Goal: Task Accomplishment & Management: Manage account settings

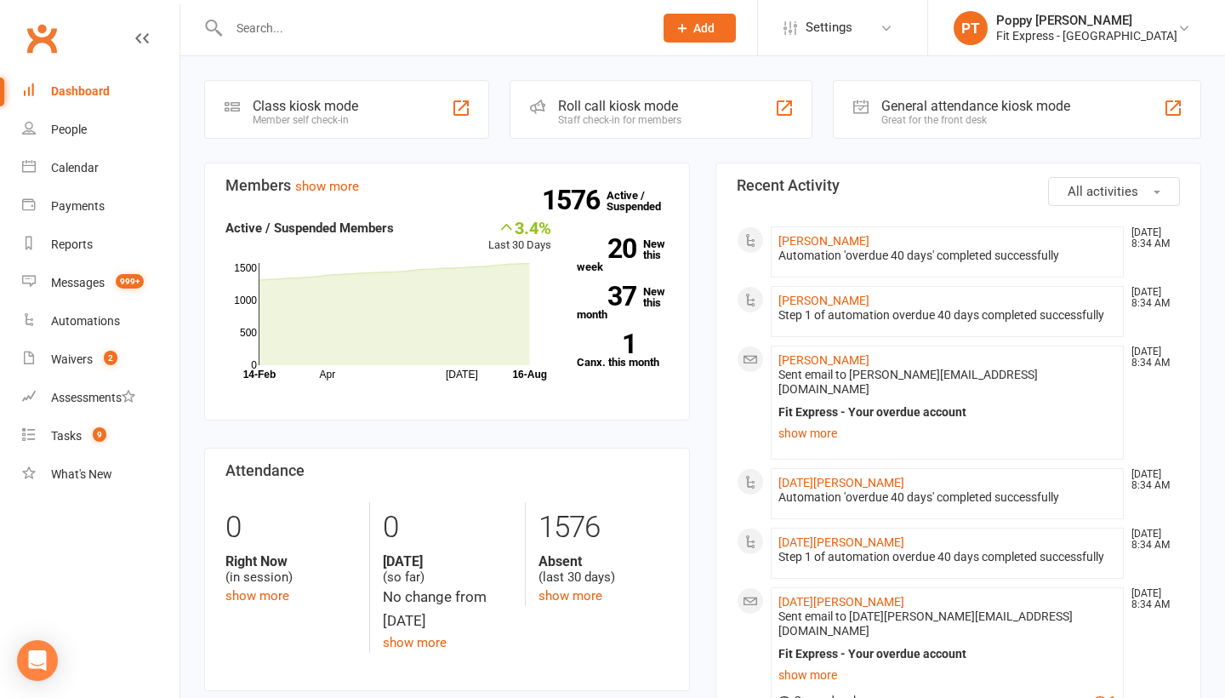
click at [338, 37] on input "text" at bounding box center [433, 28] width 418 height 24
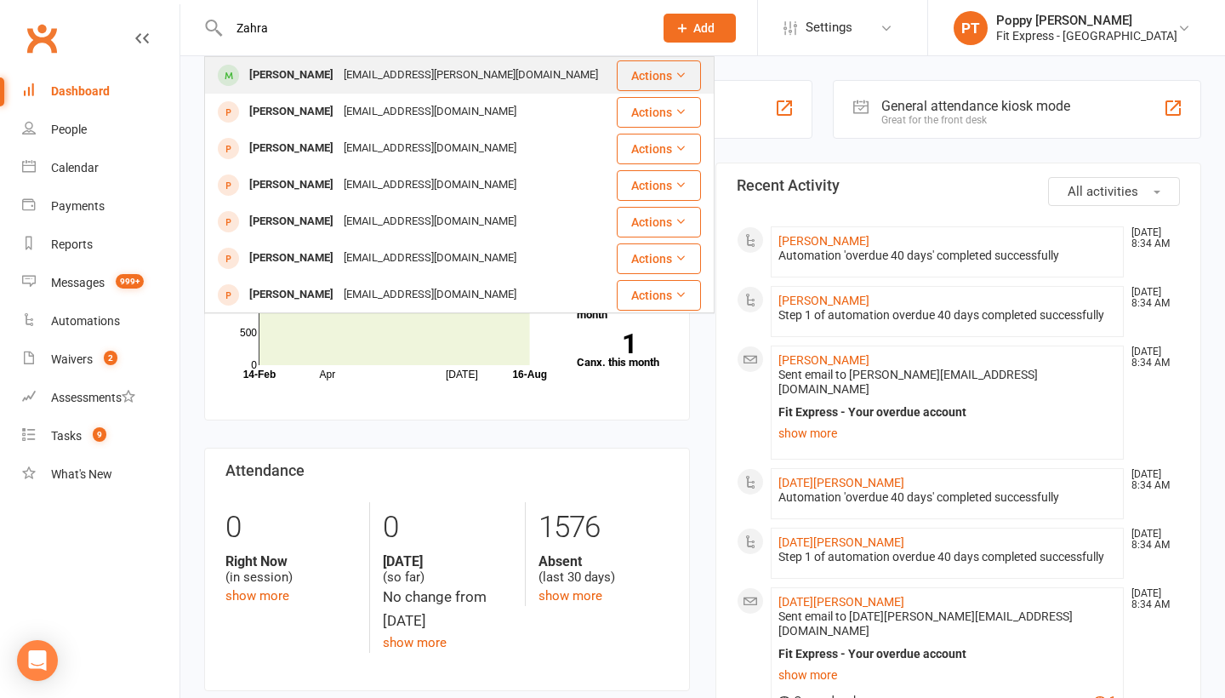
type input "Zahra"
click at [339, 71] on div "[EMAIL_ADDRESS][PERSON_NAME][DOMAIN_NAME]" at bounding box center [471, 75] width 265 height 25
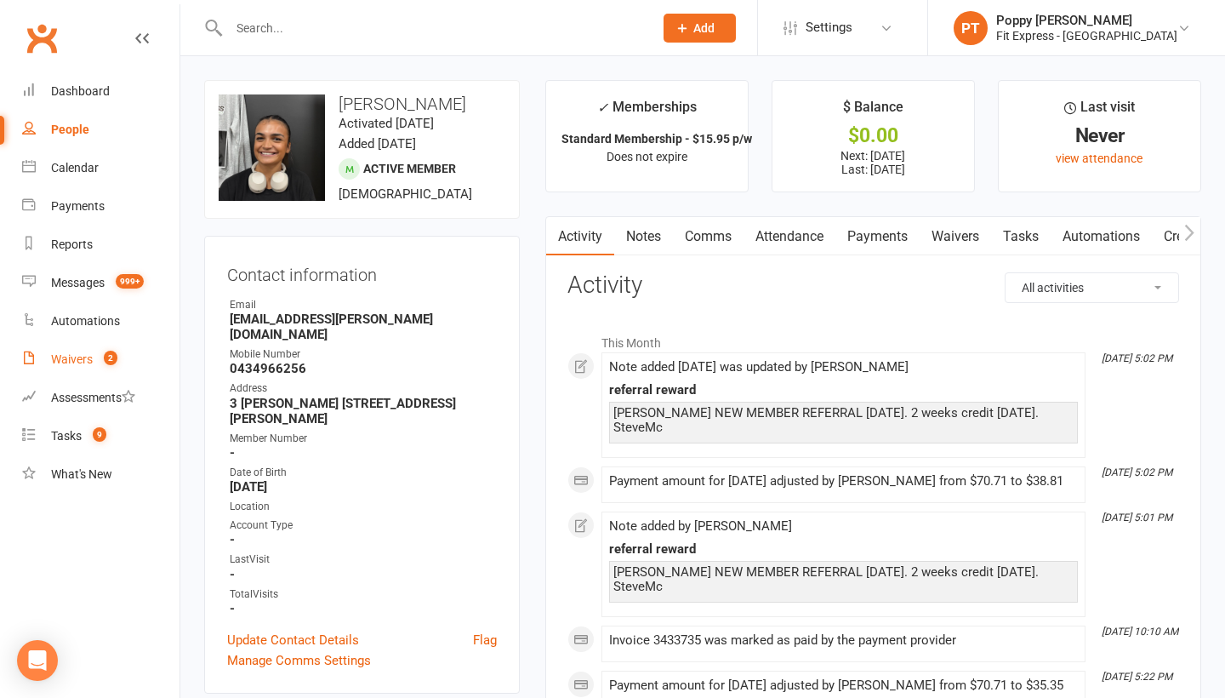
click at [94, 345] on link "Waivers 2" at bounding box center [100, 359] width 157 height 38
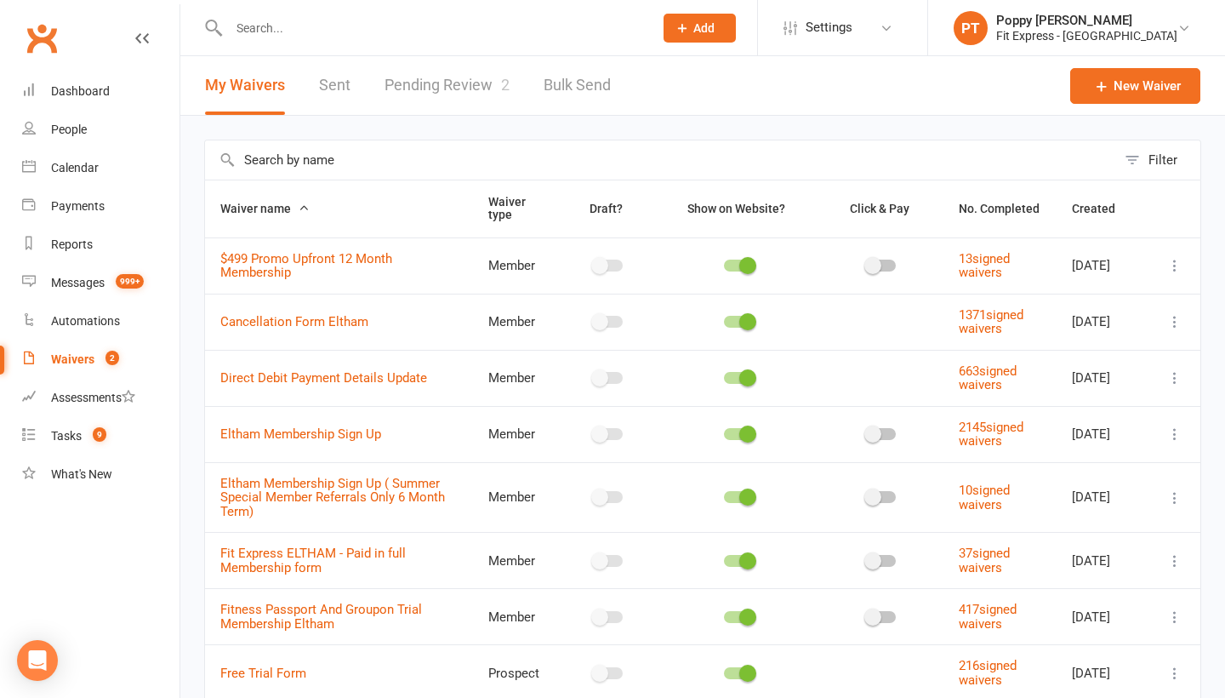
click at [421, 97] on link "Pending Review 2" at bounding box center [447, 85] width 125 height 59
